Goal: Task Accomplishment & Management: Manage account settings

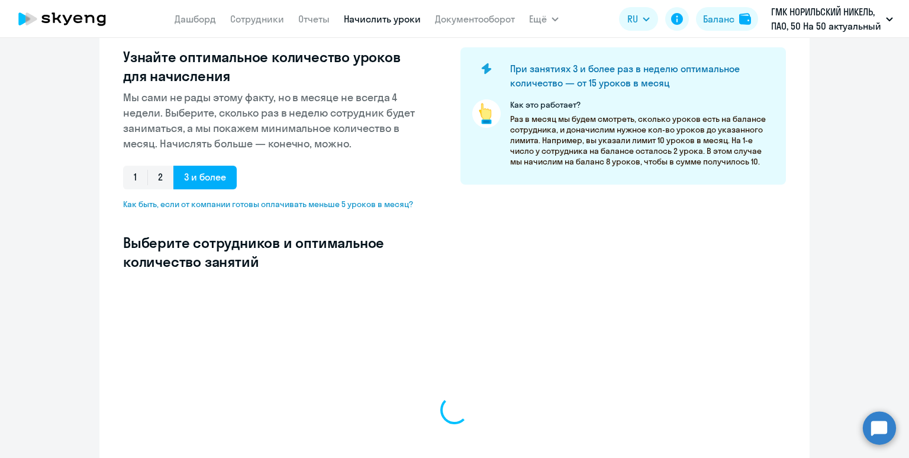
select select "10"
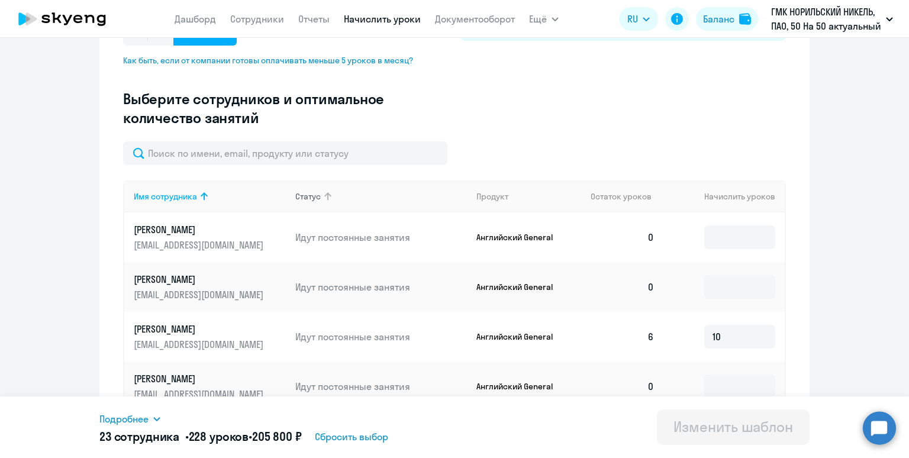
scroll to position [293, 0]
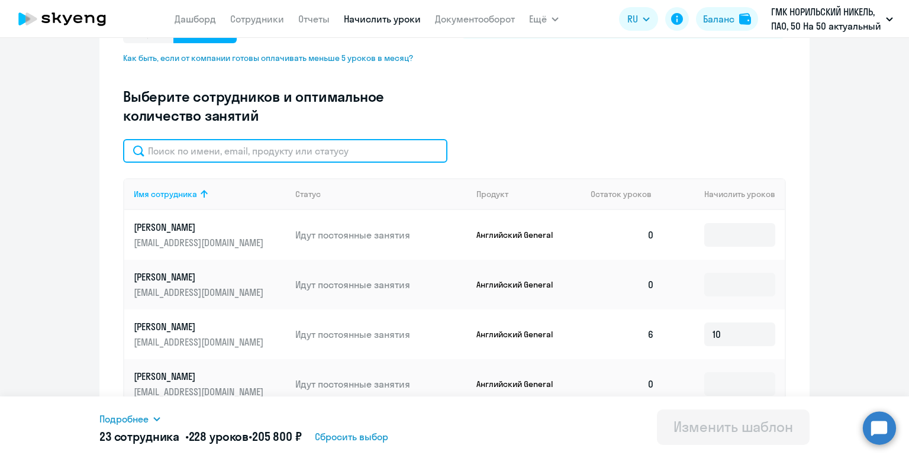
click at [315, 156] on input "text" at bounding box center [285, 151] width 324 height 24
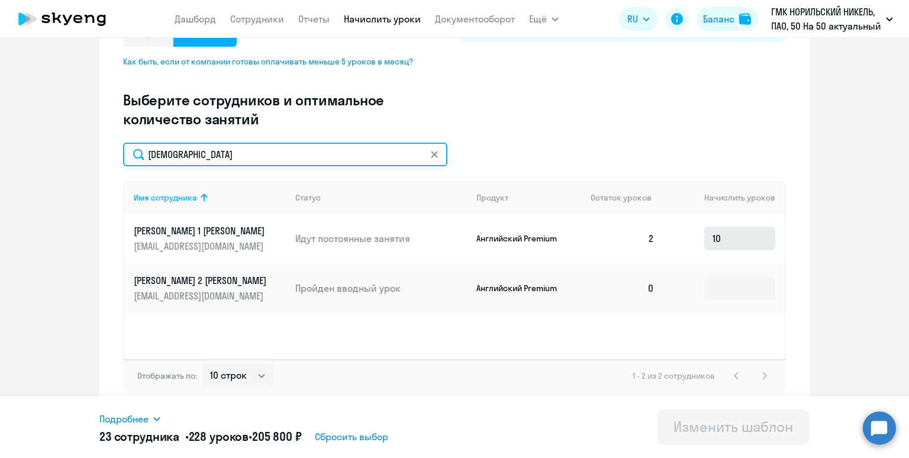
type input "[DEMOGRAPHIC_DATA]"
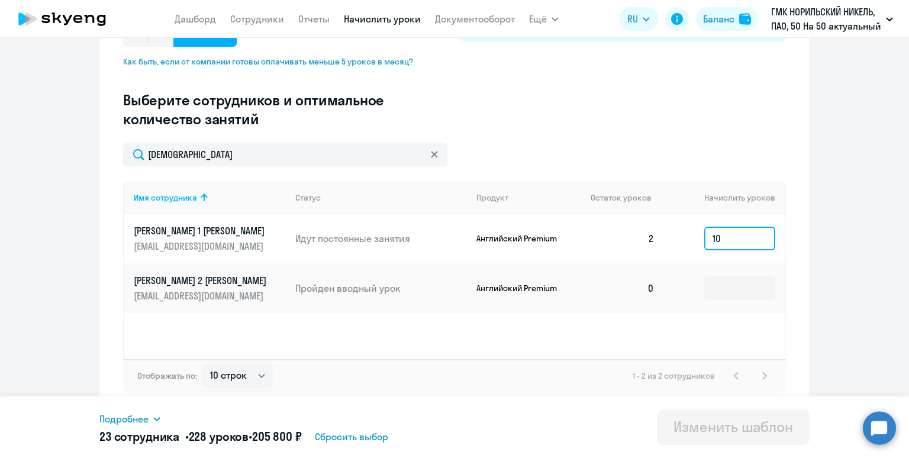
drag, startPoint x: 725, startPoint y: 235, endPoint x: 704, endPoint y: 234, distance: 21.4
click at [704, 234] on input "10" at bounding box center [739, 239] width 71 height 24
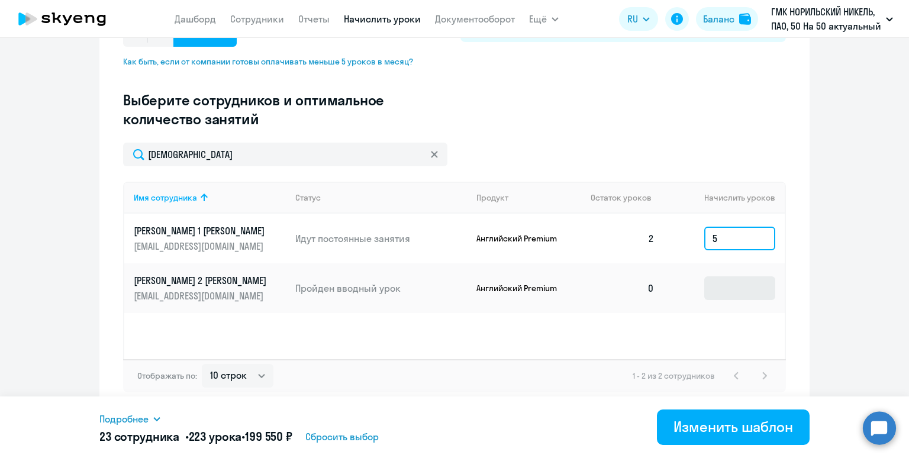
type input "5"
click at [719, 290] on input at bounding box center [739, 288] width 71 height 24
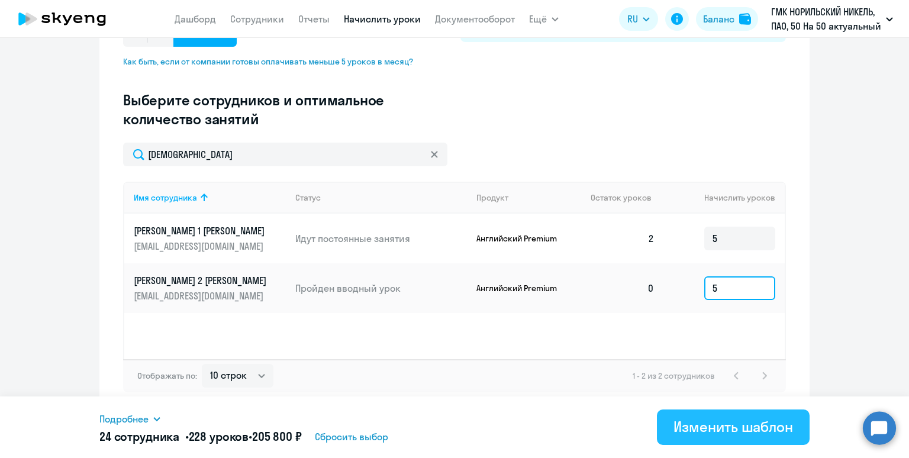
type input "5"
click at [693, 430] on div "Изменить шаблон" at bounding box center [733, 426] width 120 height 19
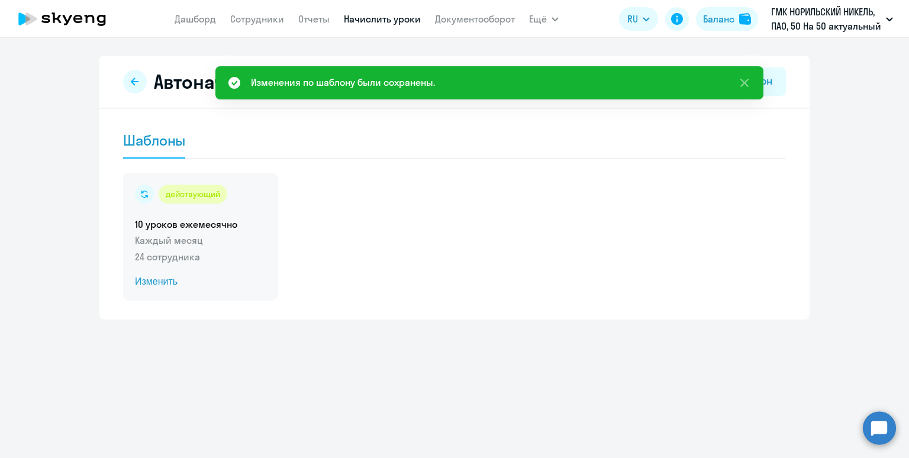
click at [231, 241] on p "Каждый месяц" at bounding box center [200, 240] width 131 height 14
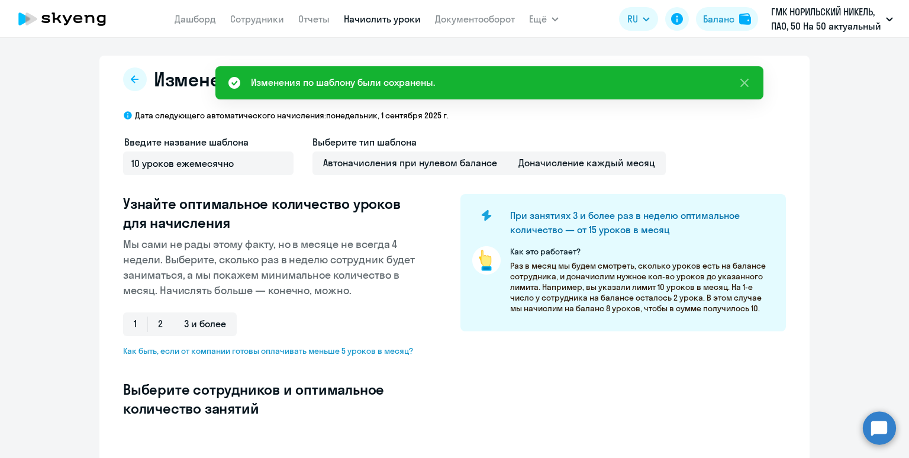
select select "10"
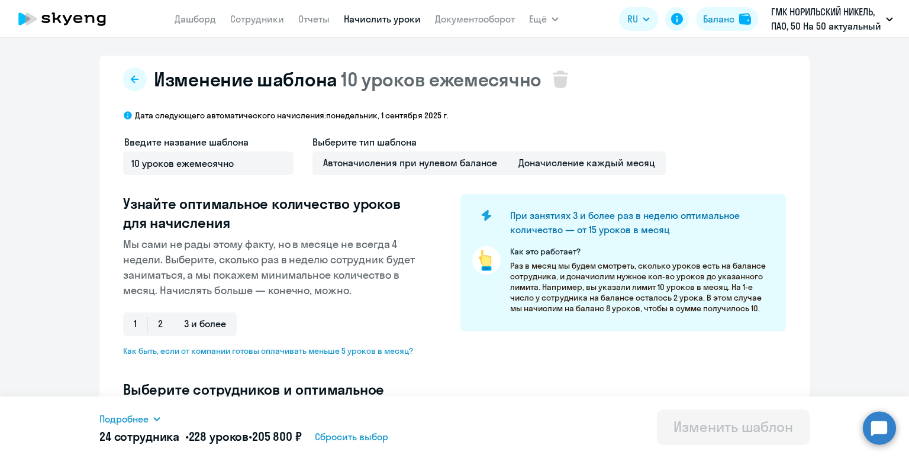
scroll to position [1, 0]
click at [353, 20] on link "Начислить уроки" at bounding box center [382, 19] width 77 height 12
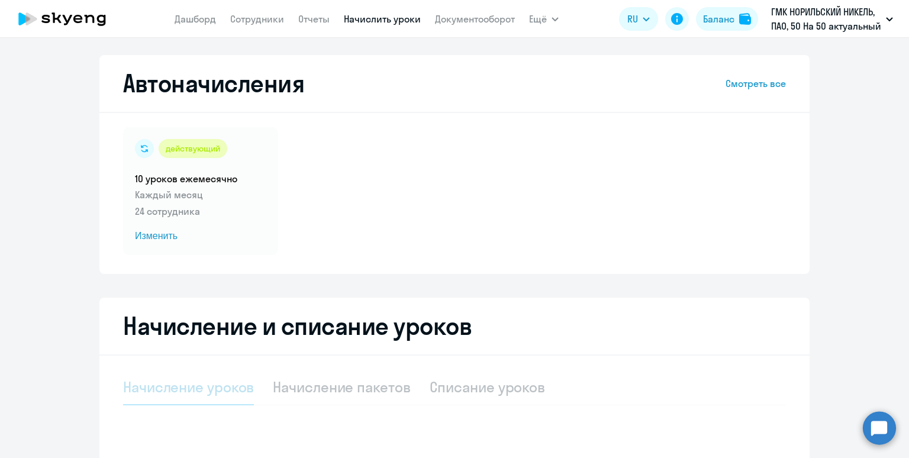
select select "10"
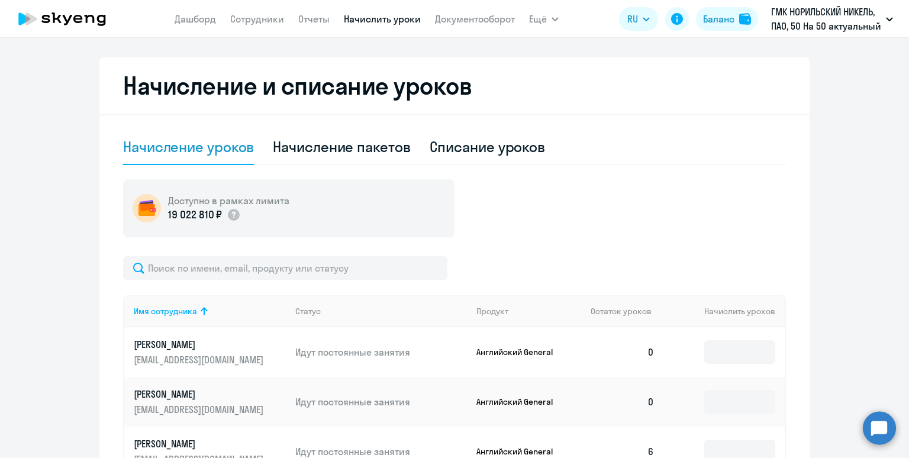
scroll to position [283, 0]
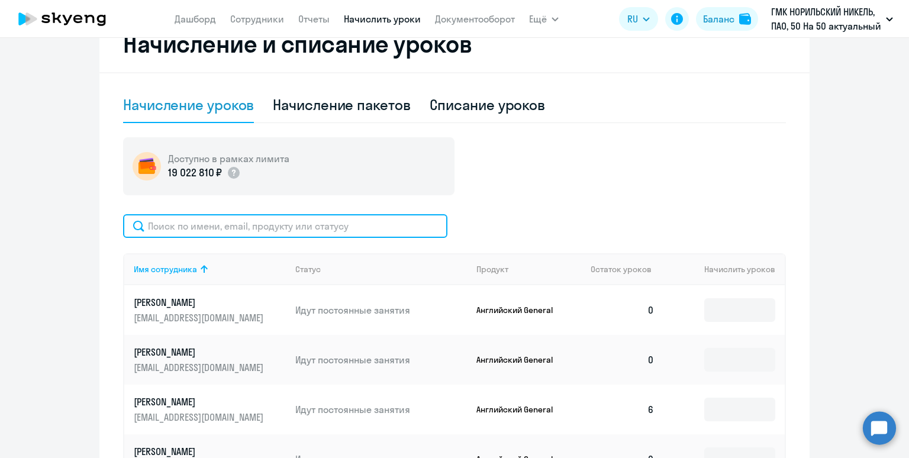
click at [293, 222] on input "text" at bounding box center [285, 226] width 324 height 24
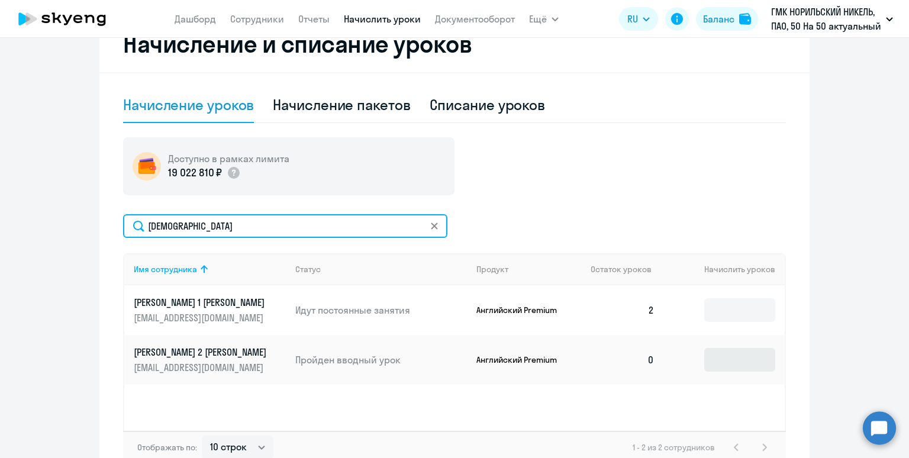
type input "[DEMOGRAPHIC_DATA]"
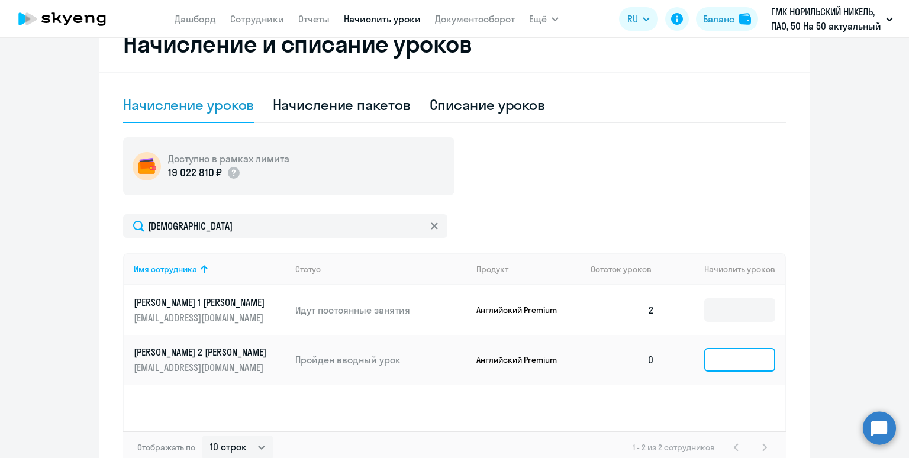
click at [727, 366] on input at bounding box center [739, 360] width 71 height 24
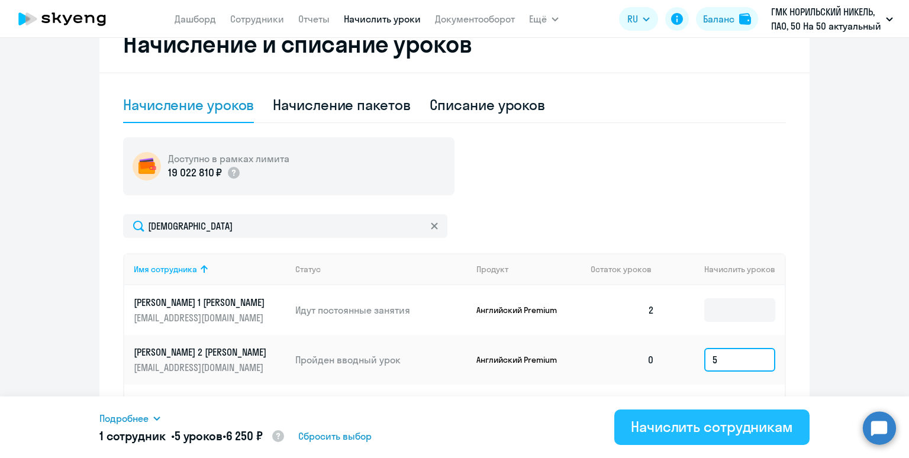
type input "5"
click at [725, 422] on div "Начислить сотрудникам" at bounding box center [712, 426] width 162 height 19
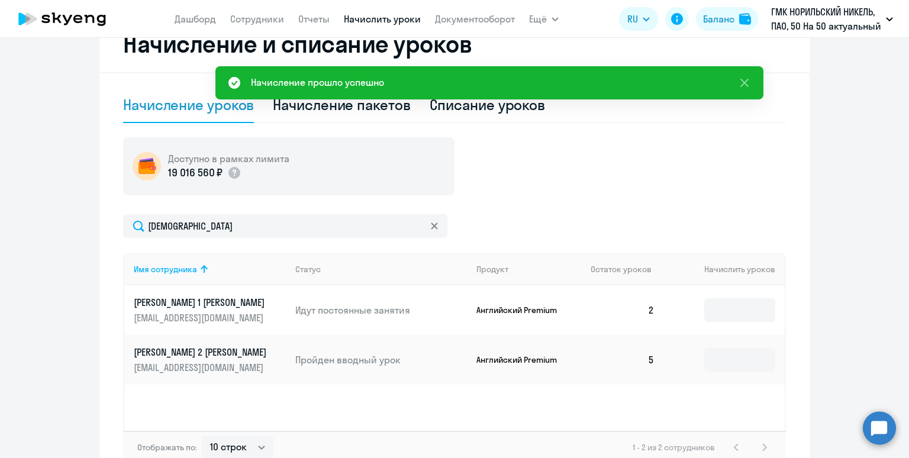
click at [363, 22] on link "Начислить уроки" at bounding box center [382, 19] width 77 height 12
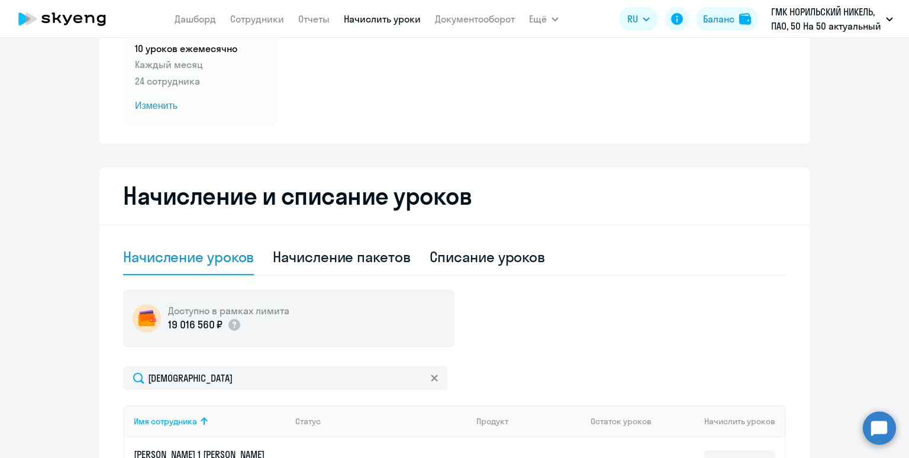
scroll to position [0, 0]
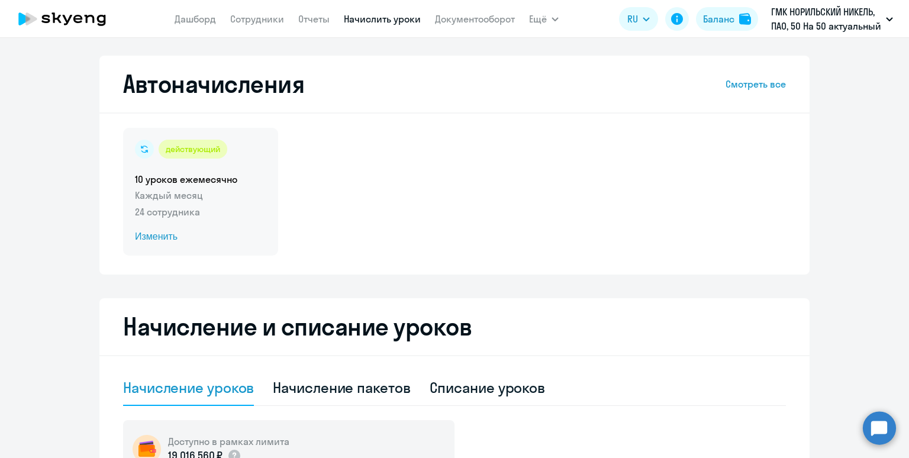
click at [219, 206] on p "24 сотрудника" at bounding box center [200, 212] width 131 height 14
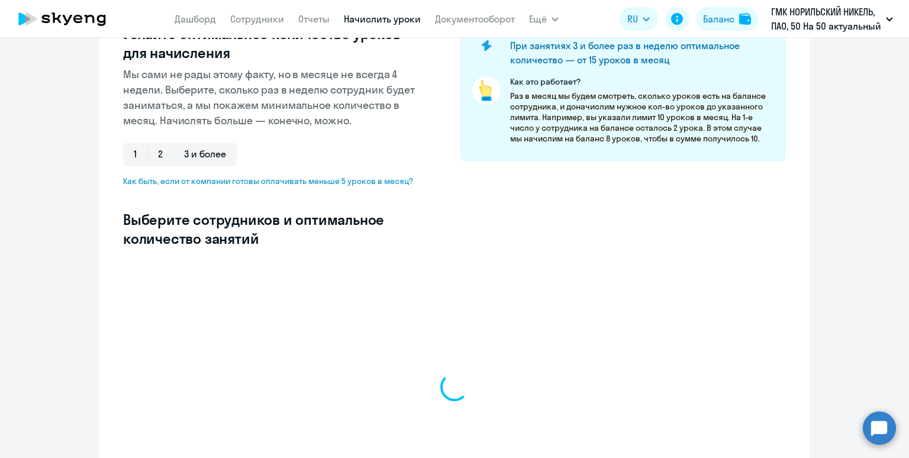
select select "10"
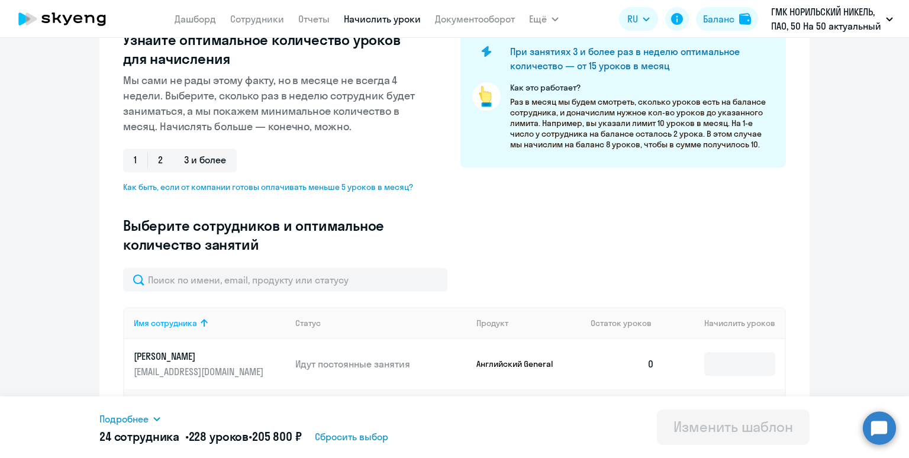
scroll to position [157, 0]
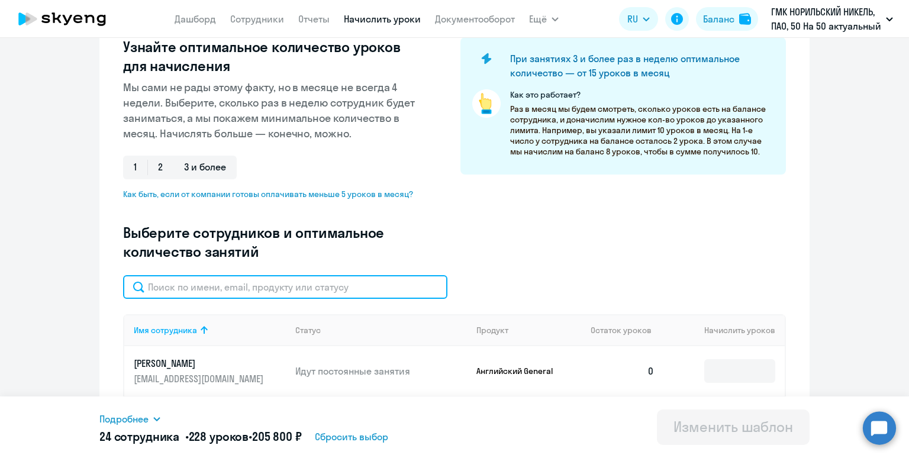
click at [276, 292] on input "text" at bounding box center [285, 287] width 324 height 24
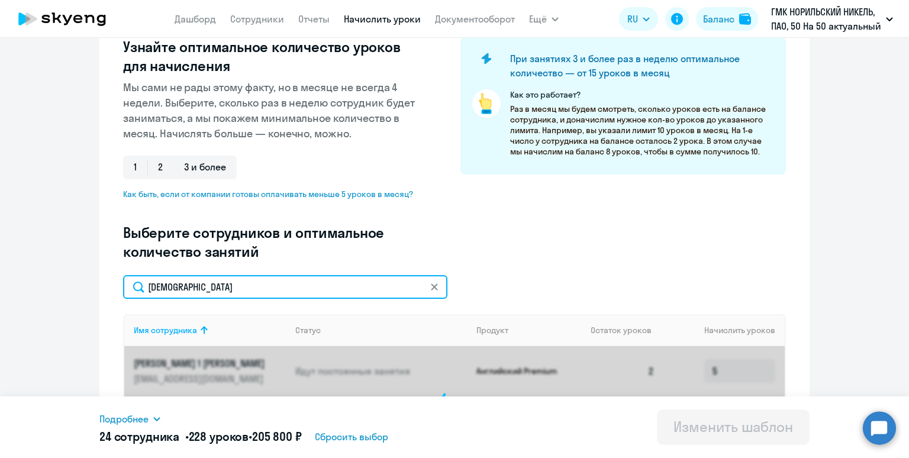
type input "[DEMOGRAPHIC_DATA]"
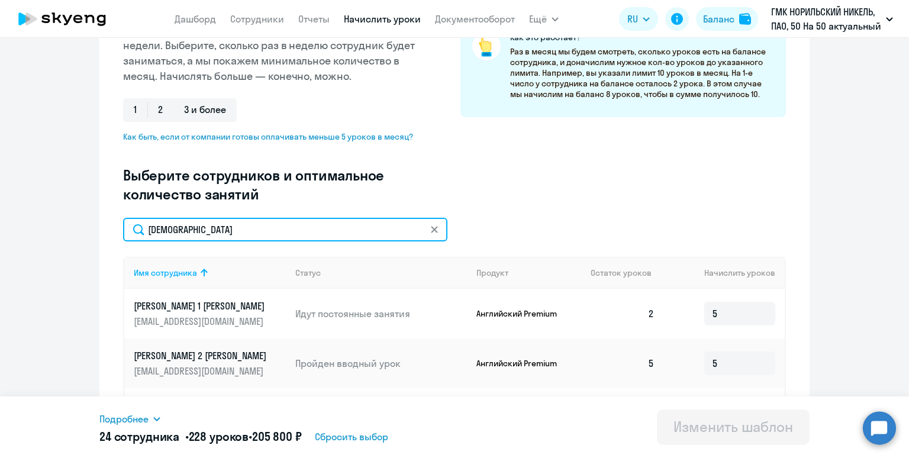
scroll to position [289, 0]
